Goal: Task Accomplishment & Management: Use online tool/utility

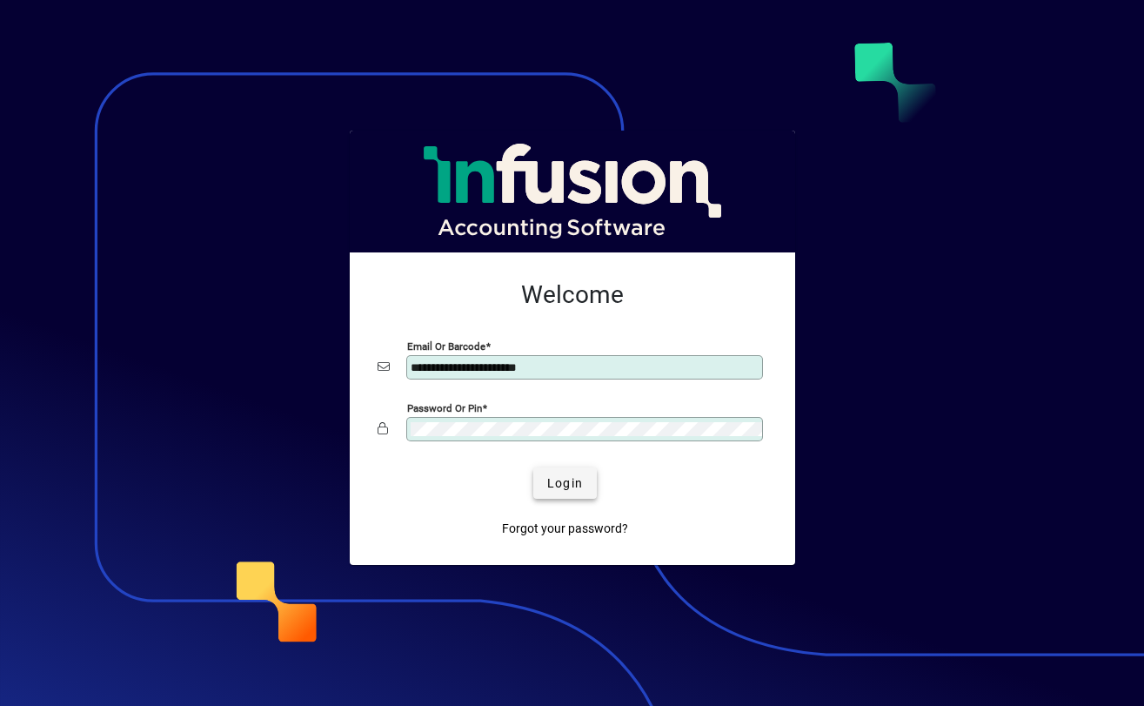
type input "**********"
click at [563, 485] on span "Login" at bounding box center [565, 483] width 36 height 18
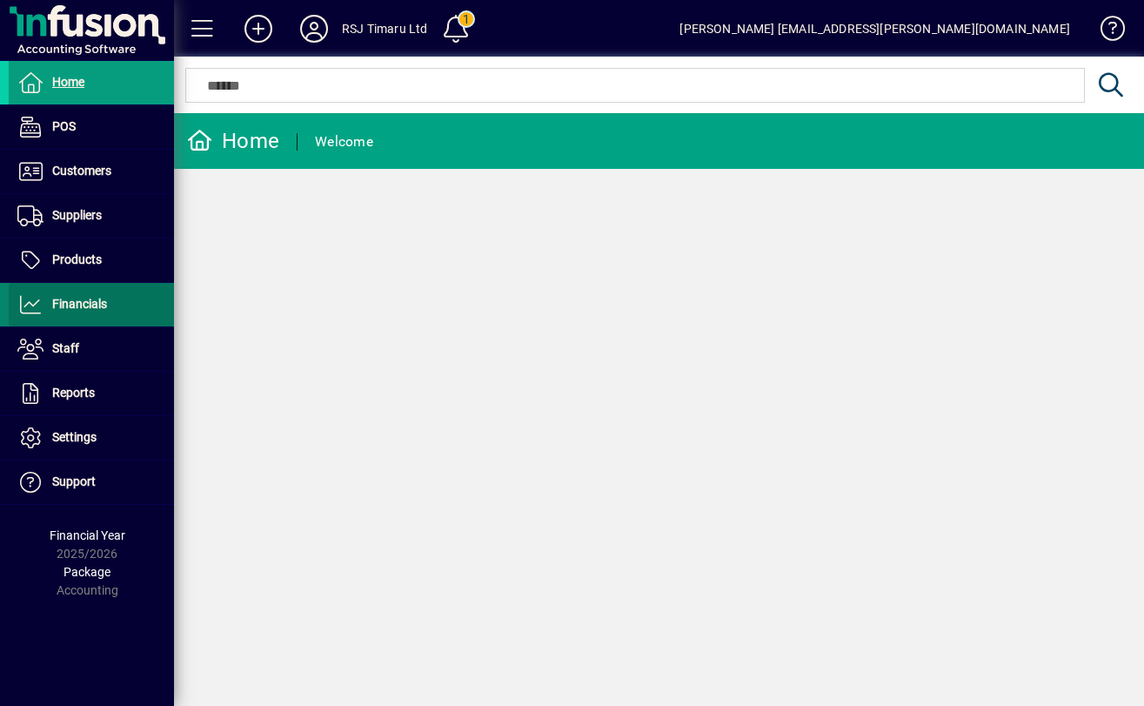
click at [72, 296] on span "Financials" at bounding box center [58, 304] width 98 height 21
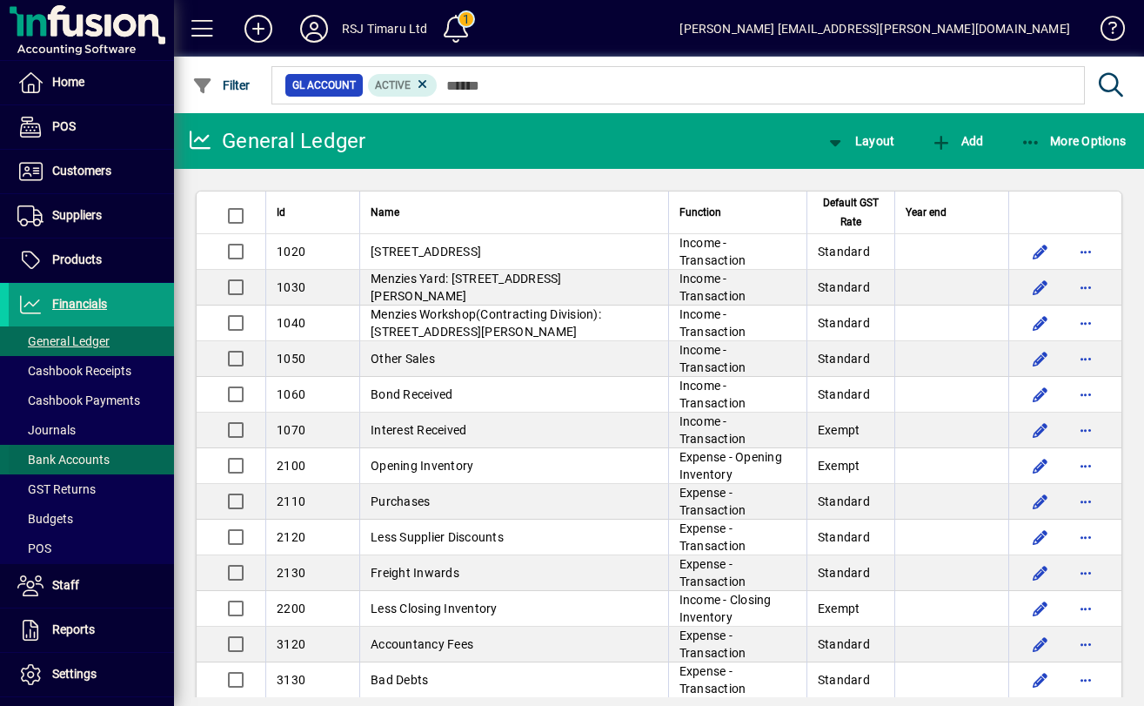
click at [47, 449] on span at bounding box center [91, 460] width 165 height 42
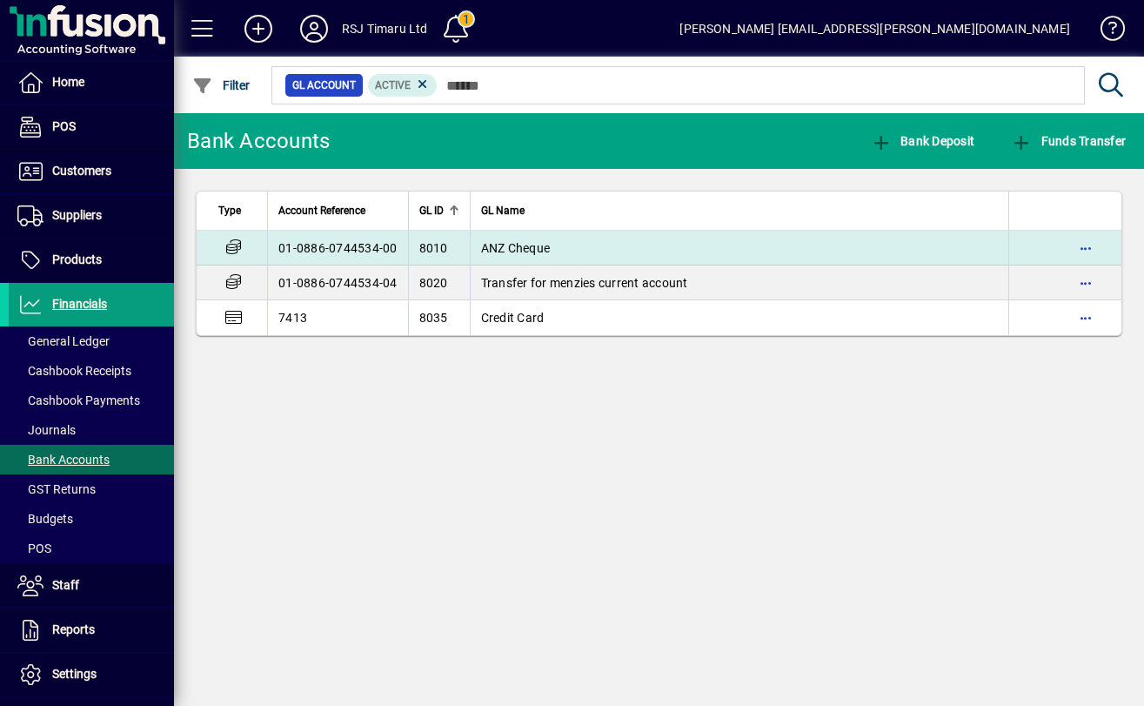
click at [462, 252] on td "8010" at bounding box center [439, 248] width 62 height 35
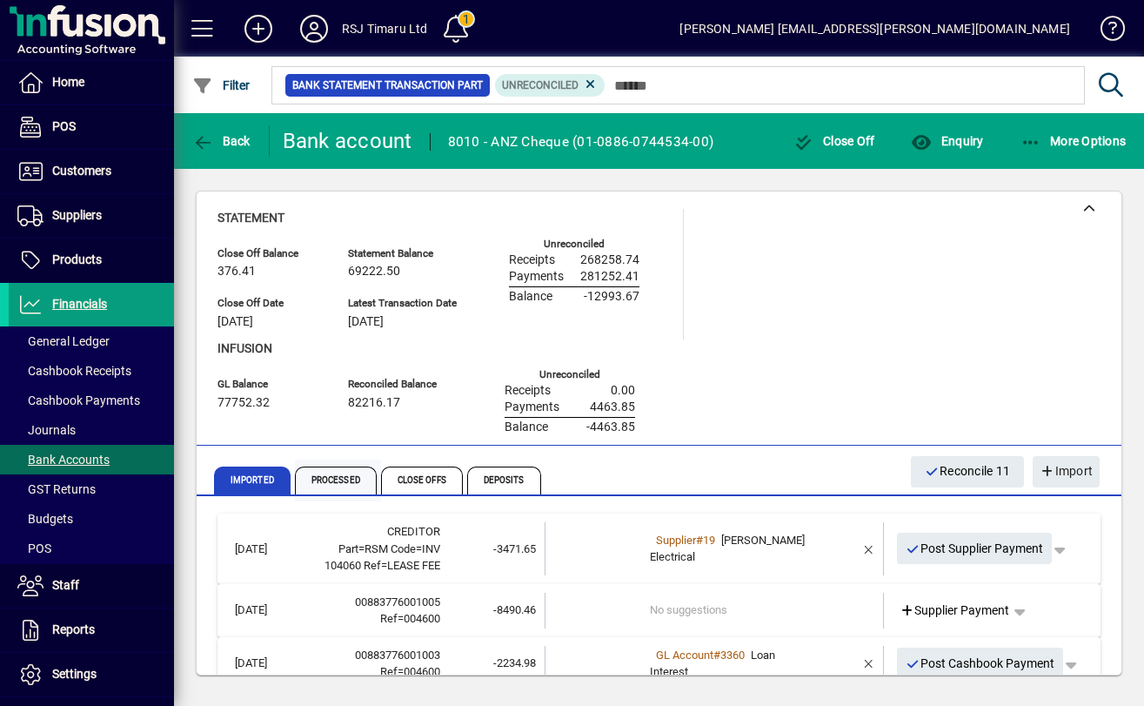
click at [348, 485] on span "Processed" at bounding box center [336, 480] width 82 height 28
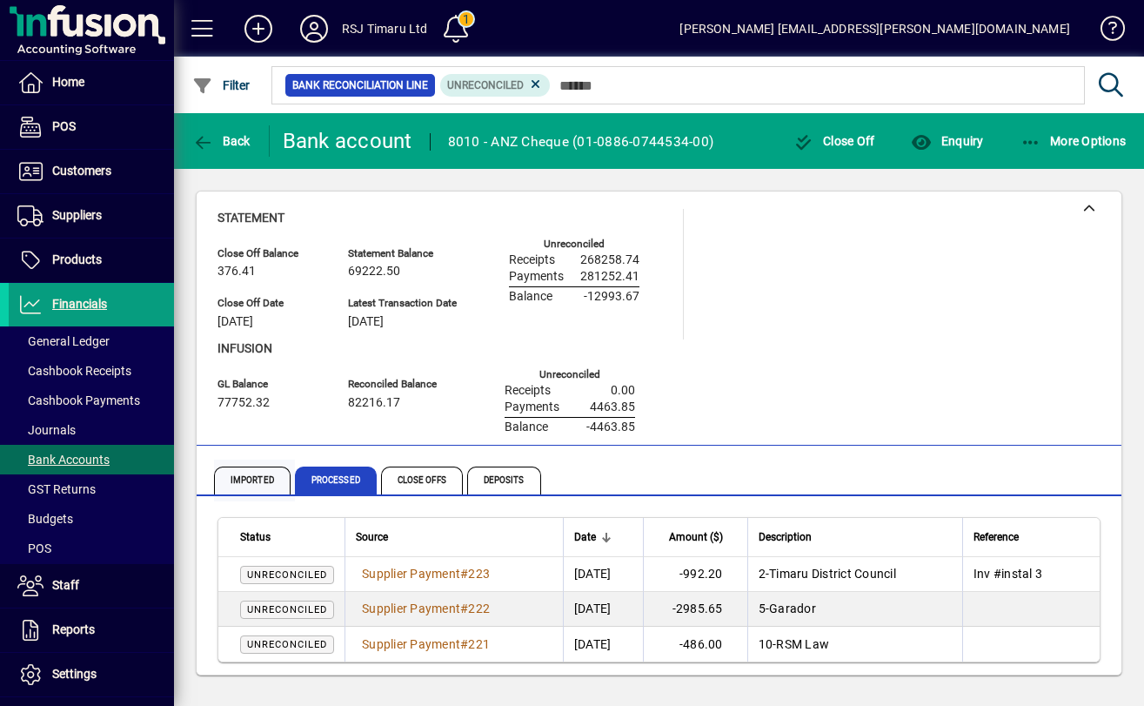
click at [254, 481] on span "Imported" at bounding box center [252, 480] width 77 height 28
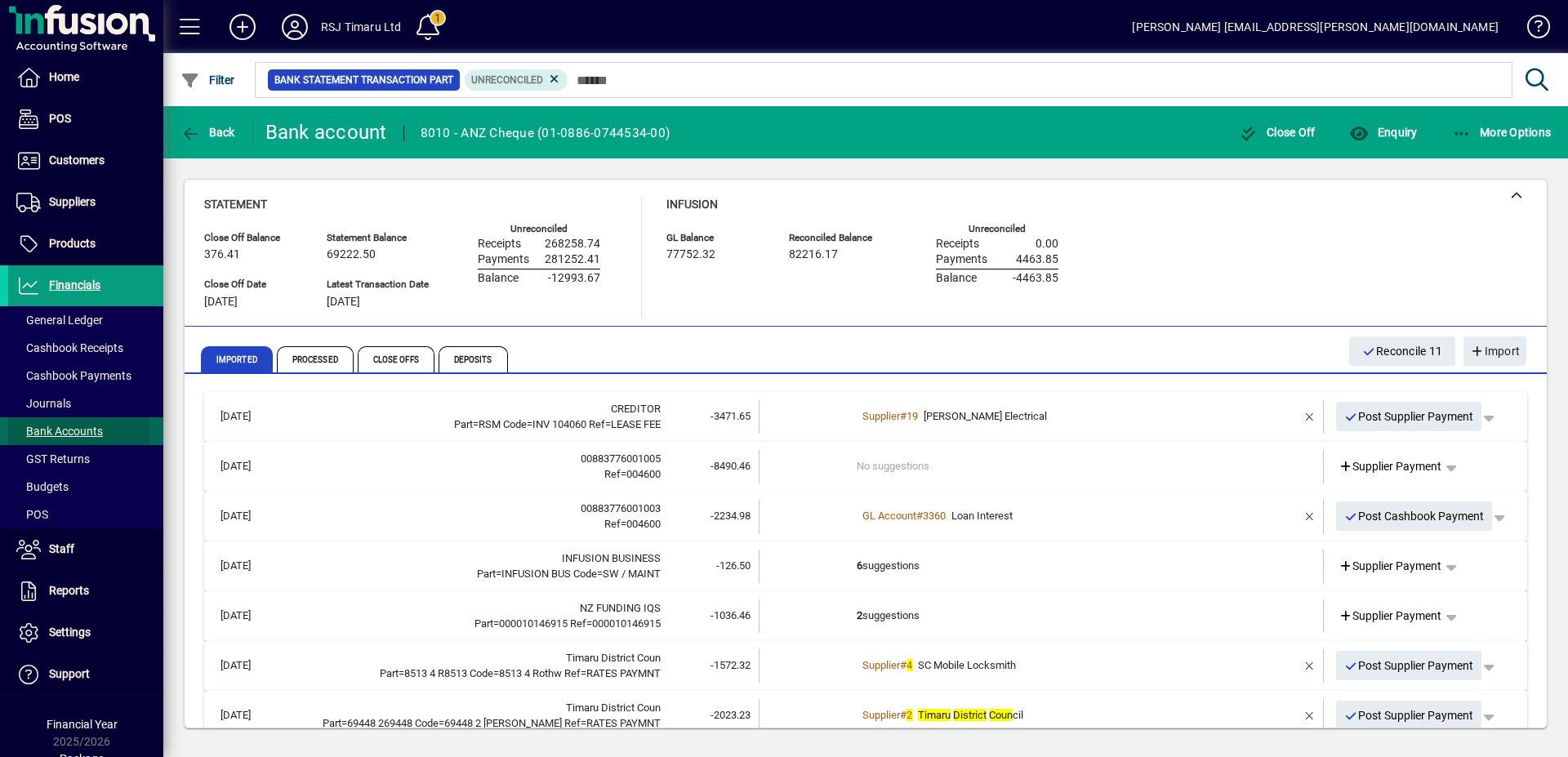
click at [57, 431] on span "Bank Accounts" at bounding box center [59, 431] width 86 height 13
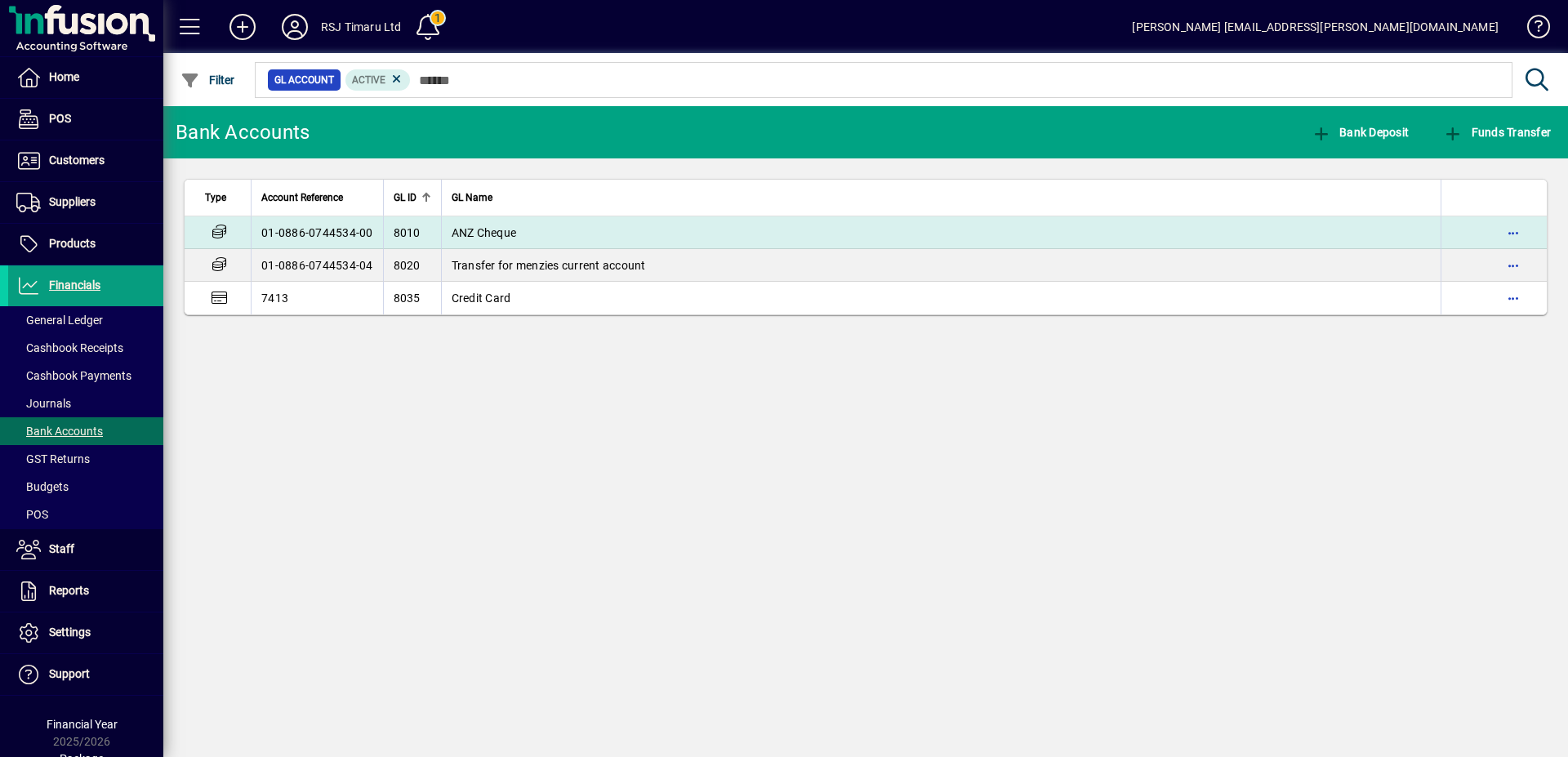
click at [312, 223] on td "01-0886-0744534-00" at bounding box center [316, 233] width 132 height 33
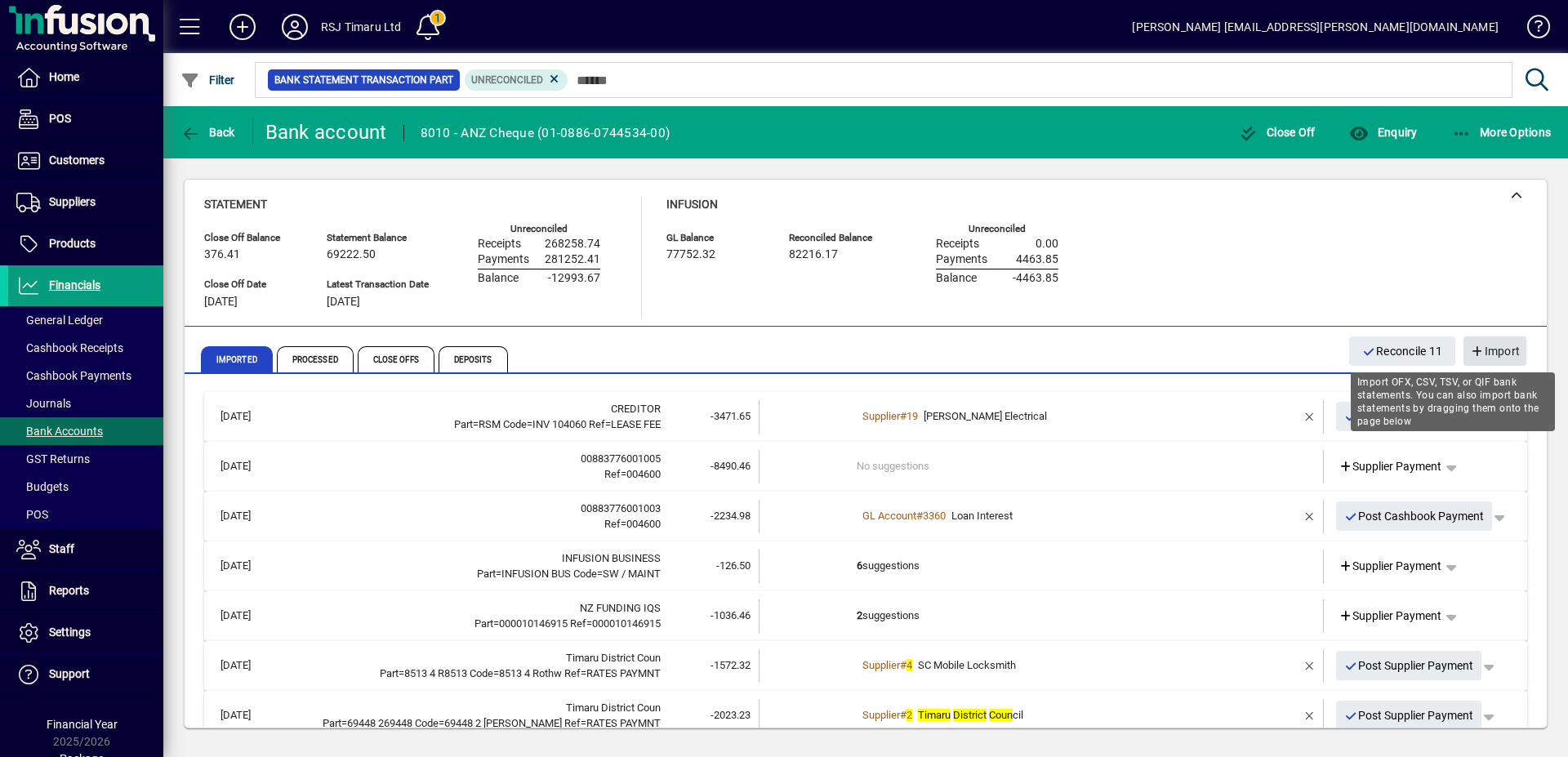
click at [1073, 349] on span "Import" at bounding box center [1494, 351] width 50 height 27
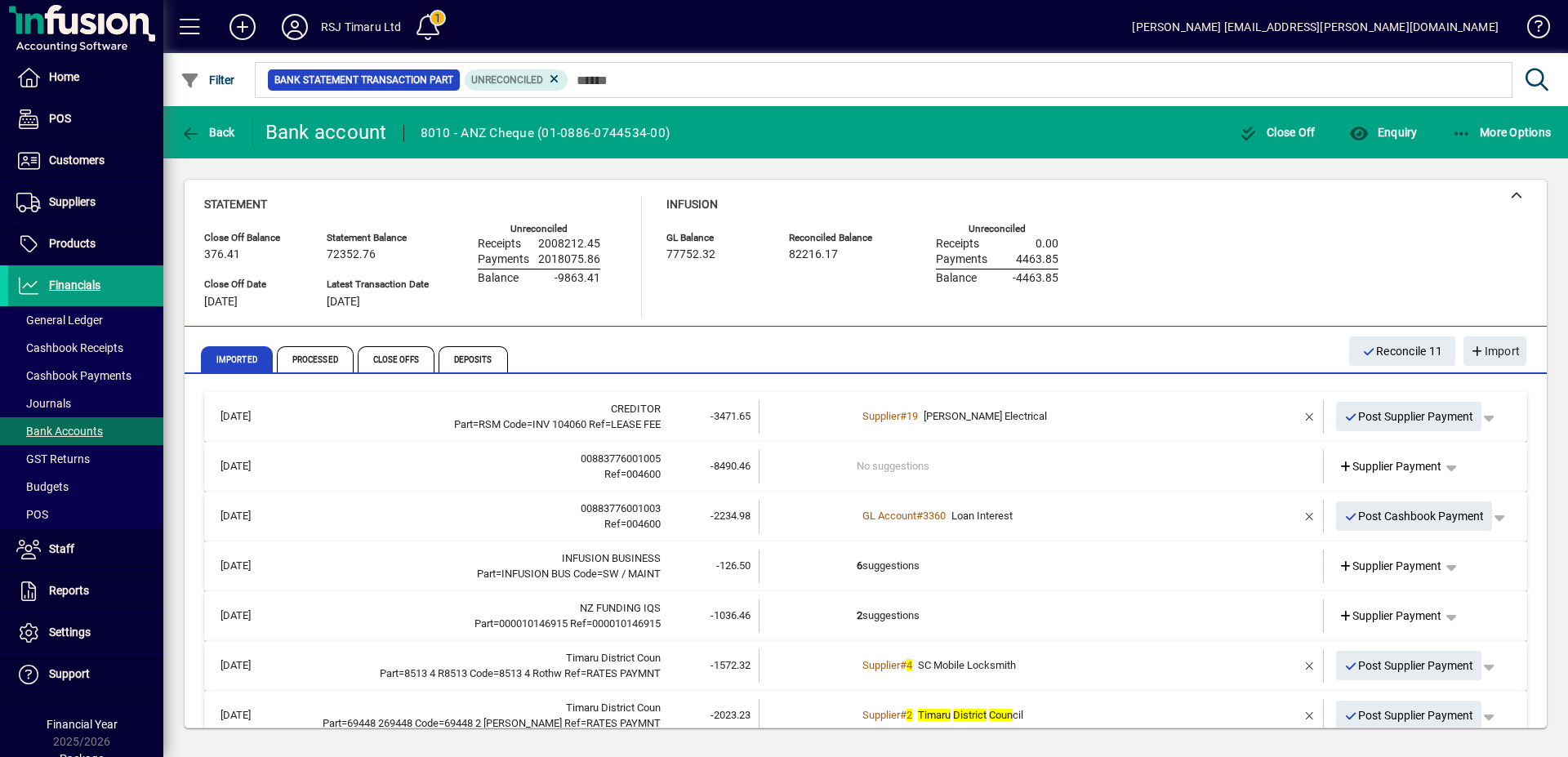
click at [439, 26] on span at bounding box center [428, 27] width 39 height 39
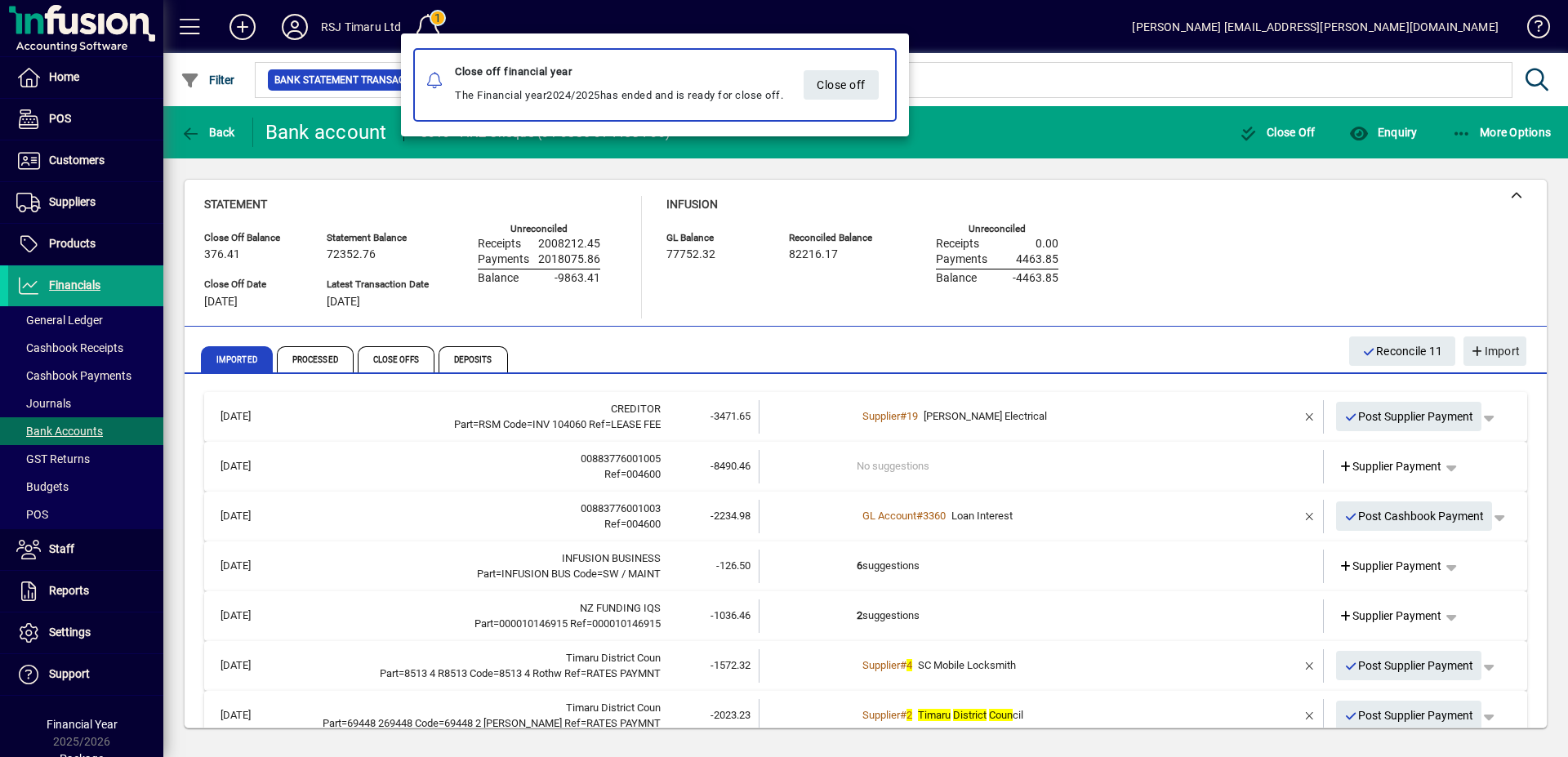
click at [1028, 42] on div at bounding box center [784, 378] width 1568 height 757
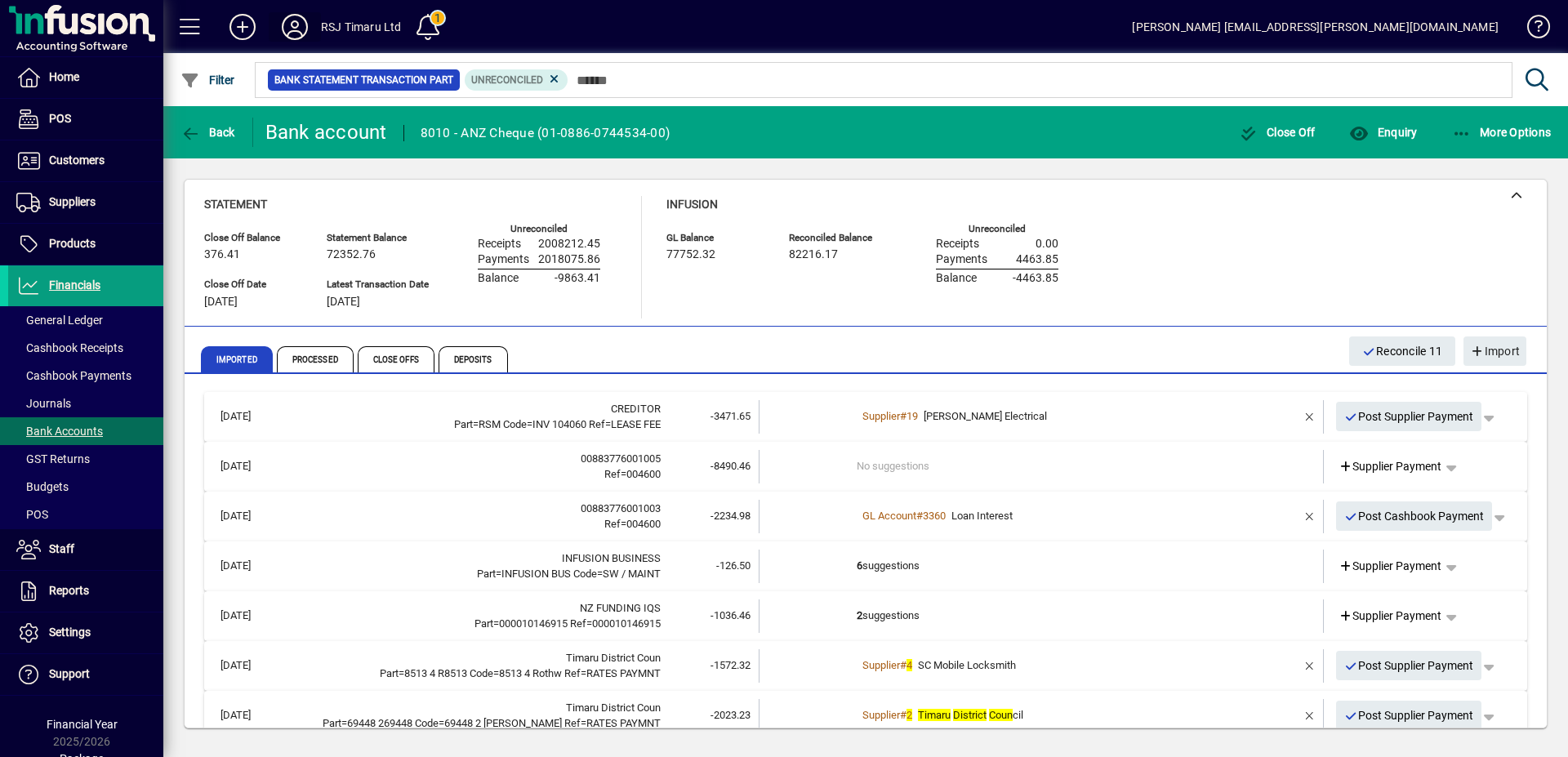
click at [298, 28] on icon at bounding box center [295, 27] width 33 height 26
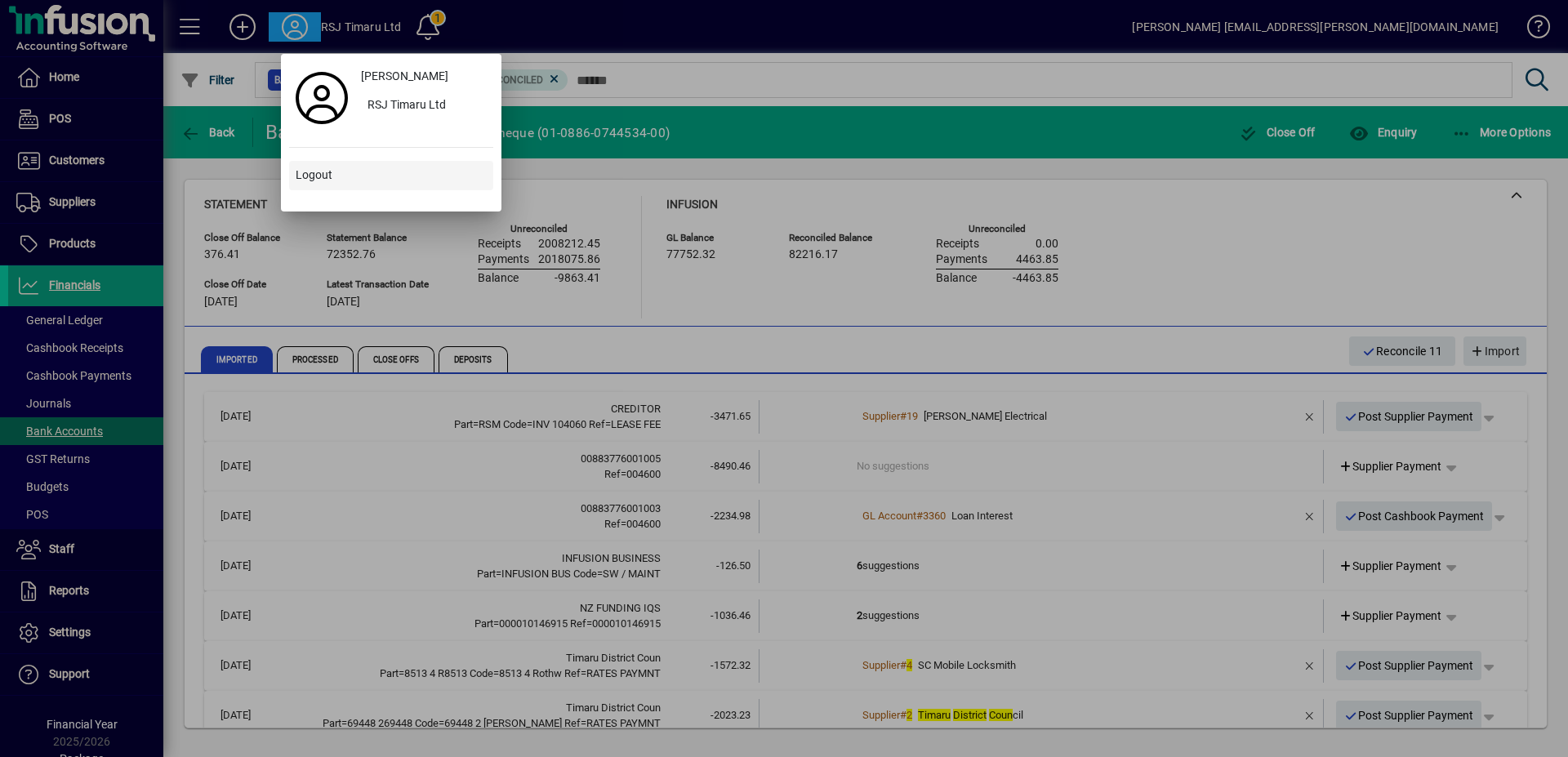
click at [312, 182] on span "Logout" at bounding box center [313, 175] width 37 height 17
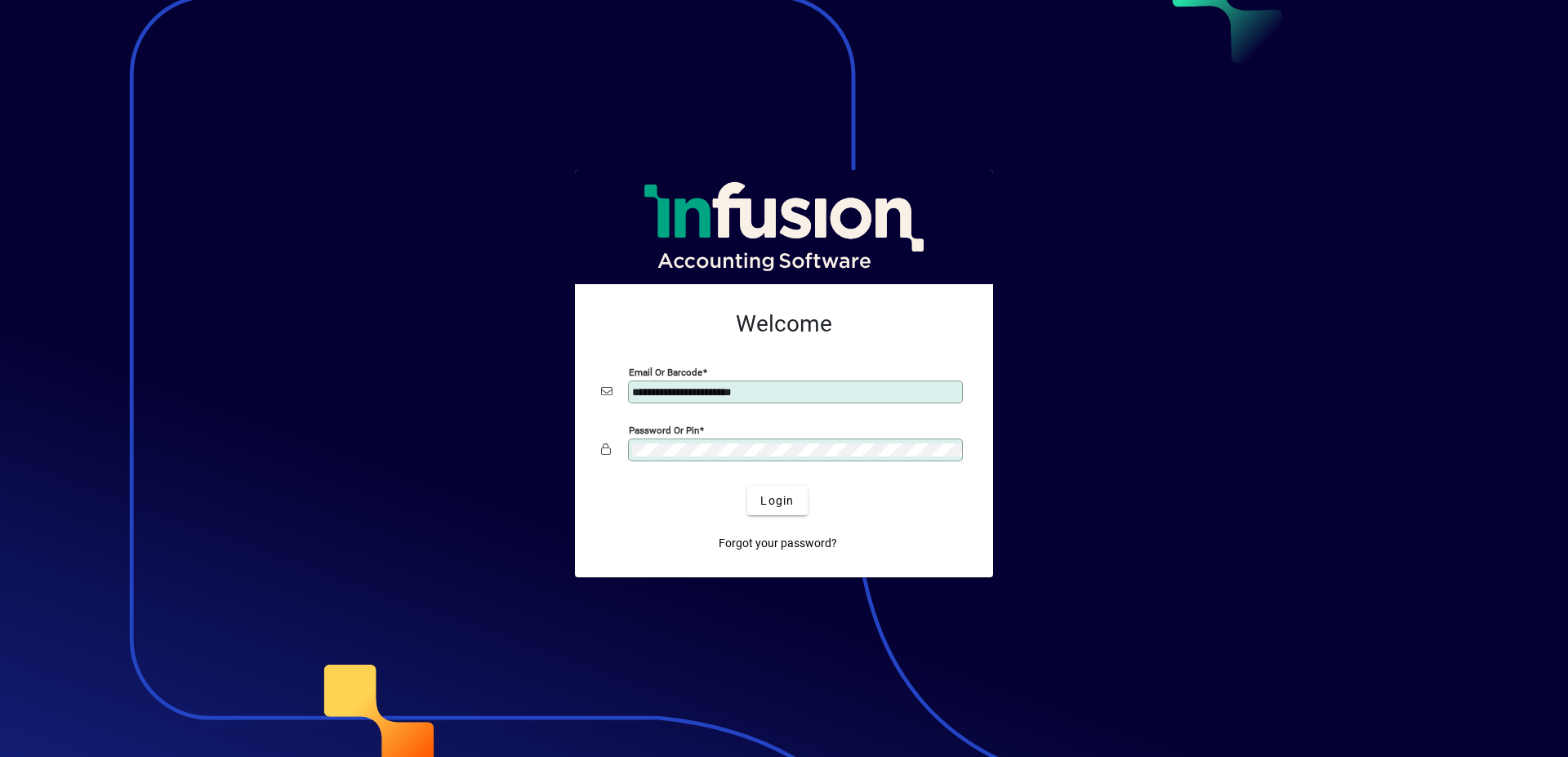
type input "**********"
